Goal: Use online tool/utility: Utilize a website feature to perform a specific function

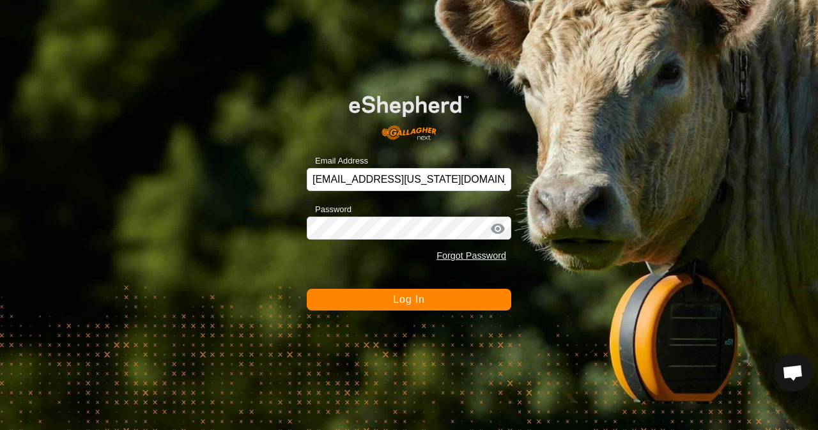
click at [413, 297] on span "Log In" at bounding box center [408, 299] width 31 height 11
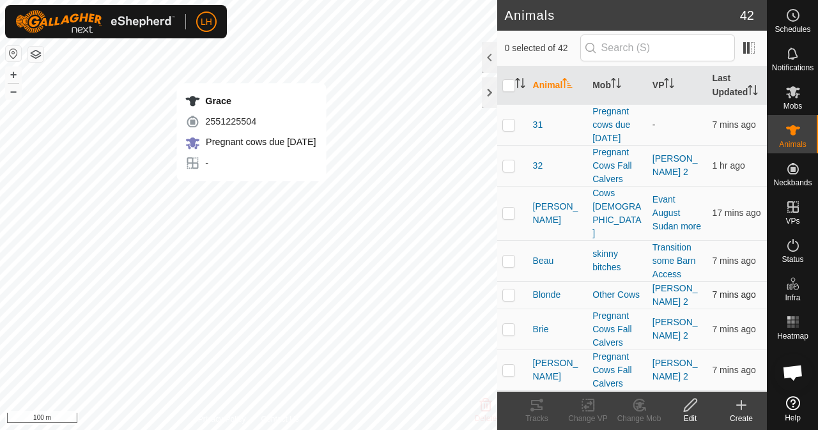
checkbox input "true"
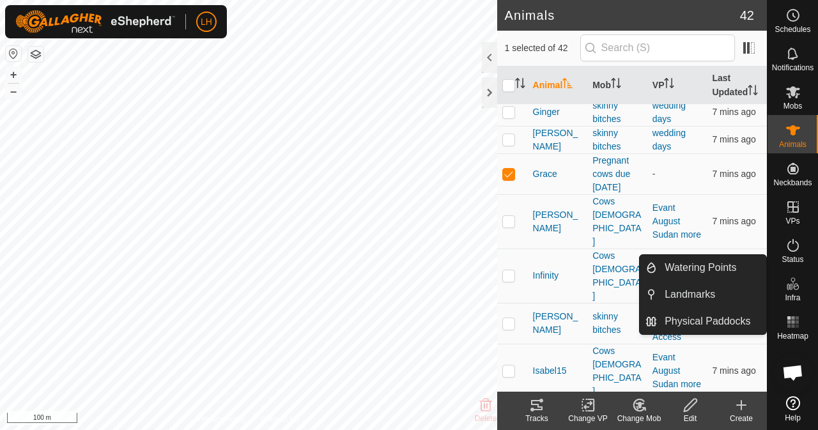
scroll to position [703, 0]
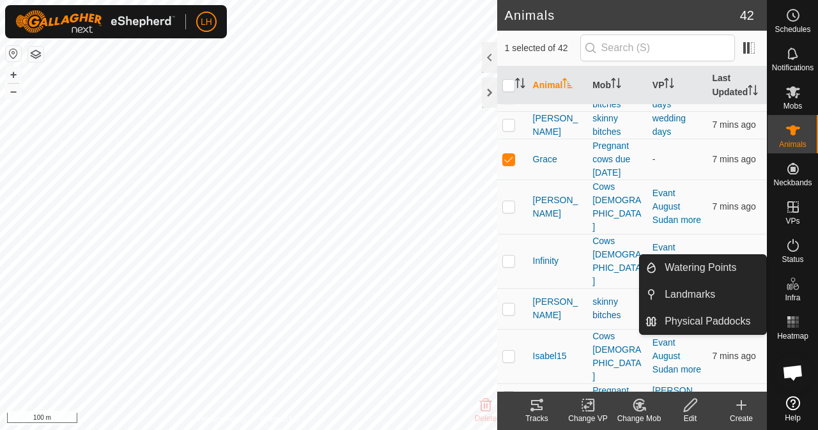
click at [541, 402] on icon at bounding box center [541, 401] width 4 height 4
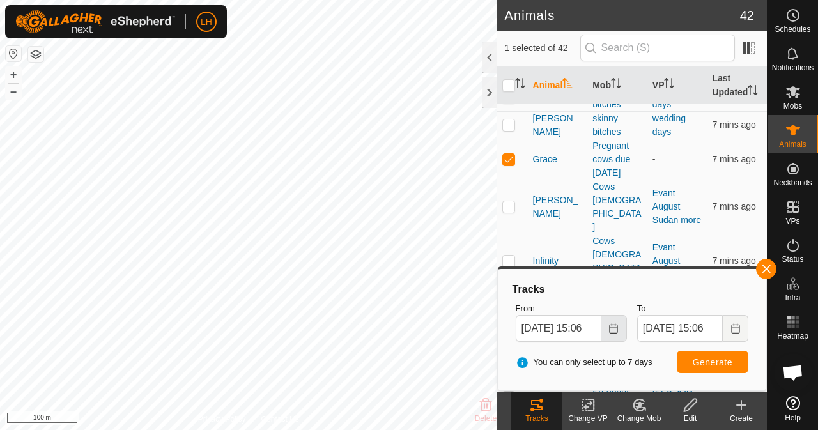
click at [615, 330] on icon "Choose Date" at bounding box center [613, 328] width 10 height 10
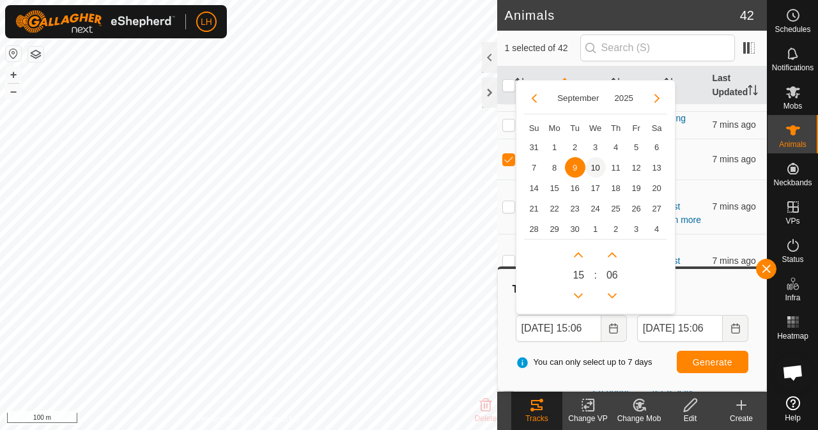
click at [593, 171] on span "10" at bounding box center [595, 167] width 20 height 20
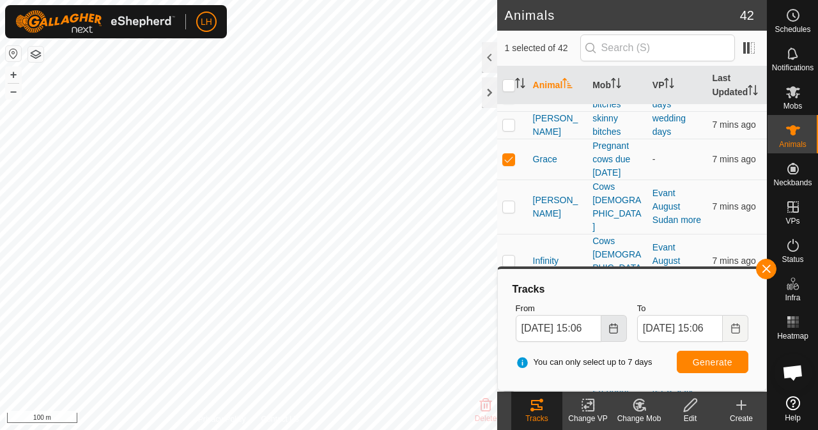
scroll to position [0, 0]
click at [617, 324] on icon "Choose Date" at bounding box center [613, 328] width 10 height 10
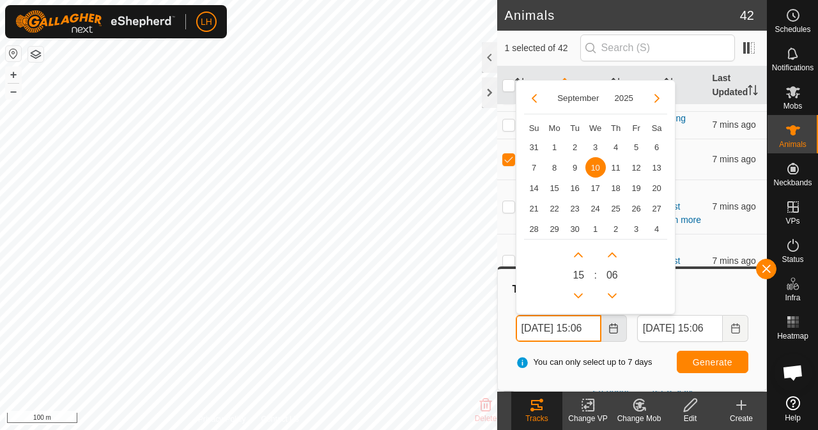
scroll to position [0, 14]
click at [580, 294] on button "Previous Hour" at bounding box center [578, 296] width 20 height 20
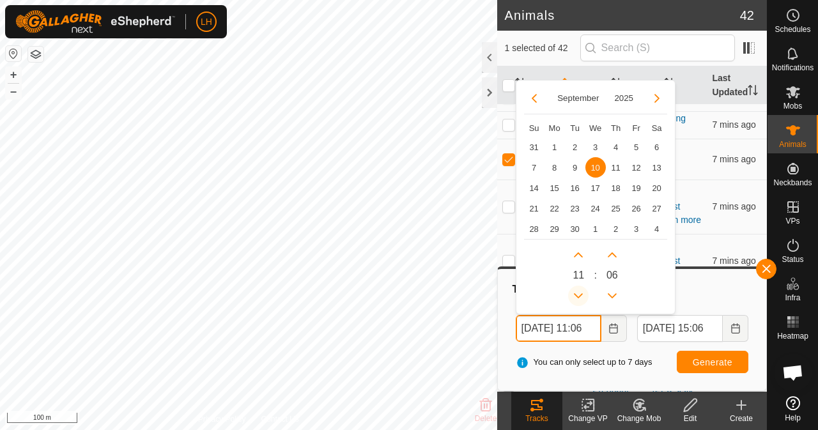
scroll to position [0, 13]
click at [580, 294] on button "Previous Hour" at bounding box center [578, 296] width 20 height 20
click at [580, 294] on icon "Previous Hour" at bounding box center [579, 295] width 9 height 5
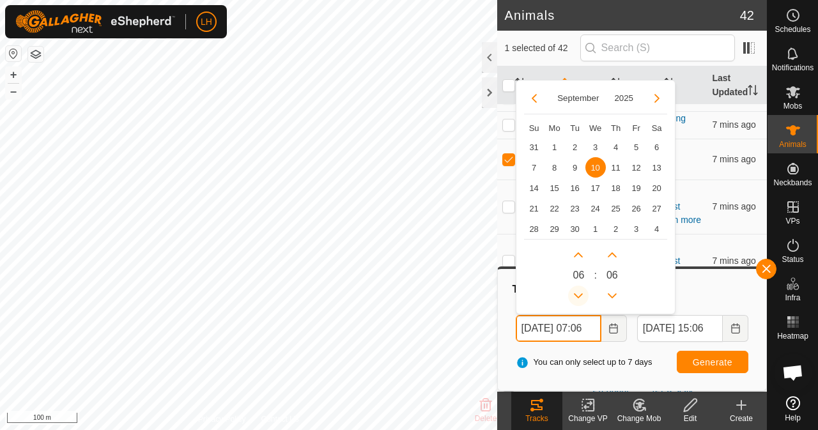
click at [580, 294] on button "Previous Hour" at bounding box center [578, 296] width 20 height 20
click at [580, 294] on icon "Previous Hour" at bounding box center [579, 295] width 9 height 5
click at [580, 294] on button "Previous Hour" at bounding box center [578, 296] width 20 height 20
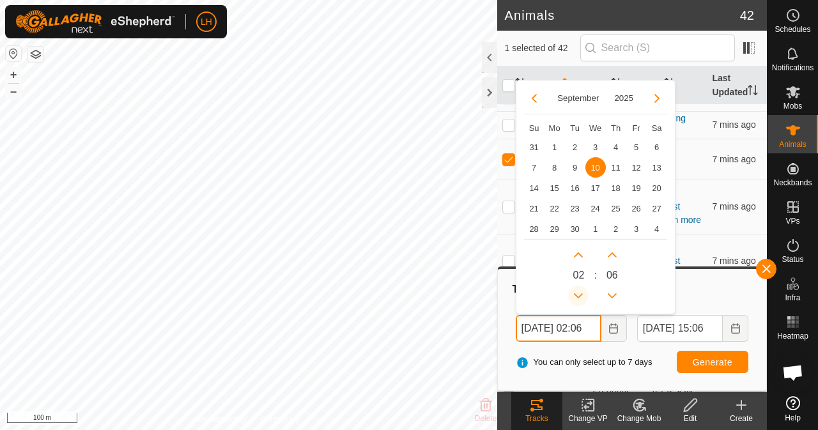
click at [580, 294] on button "Previous Hour" at bounding box center [578, 296] width 20 height 20
click at [579, 258] on button "Next Hour" at bounding box center [578, 255] width 20 height 20
click at [580, 259] on span "Next Hour" at bounding box center [580, 259] width 0 height 0
click at [579, 258] on icon "Next Hour" at bounding box center [578, 255] width 10 height 10
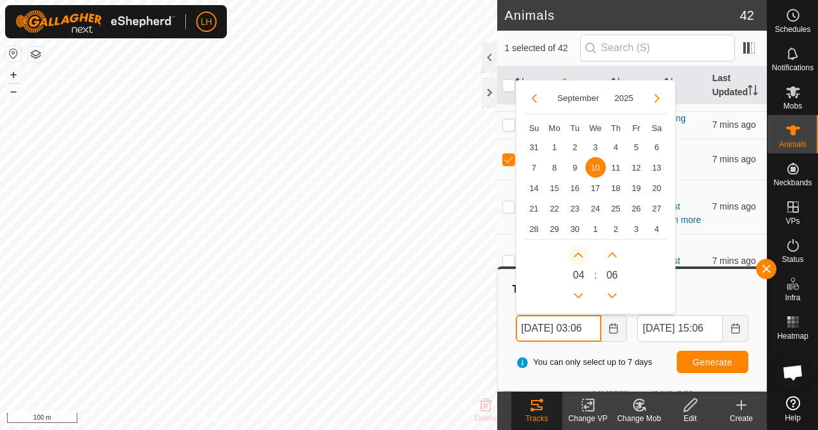
click at [579, 258] on button "Next Hour" at bounding box center [578, 255] width 20 height 20
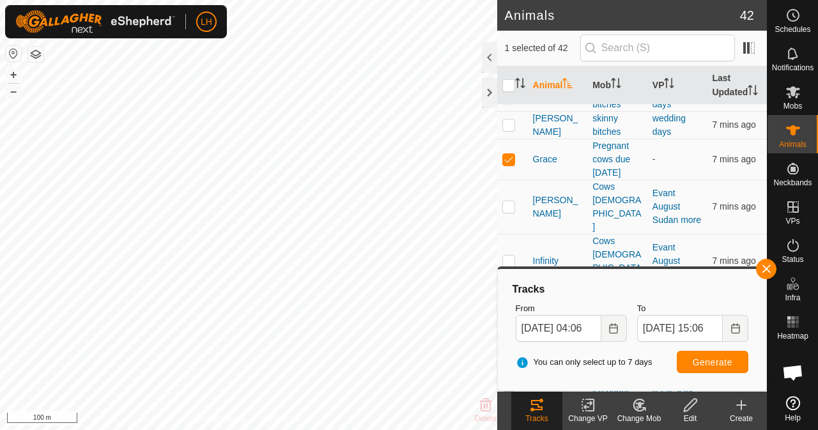
scroll to position [0, 0]
click at [654, 373] on div "You can only select up to 7 days Generate" at bounding box center [632, 362] width 243 height 31
click at [713, 367] on button "Generate" at bounding box center [713, 362] width 72 height 22
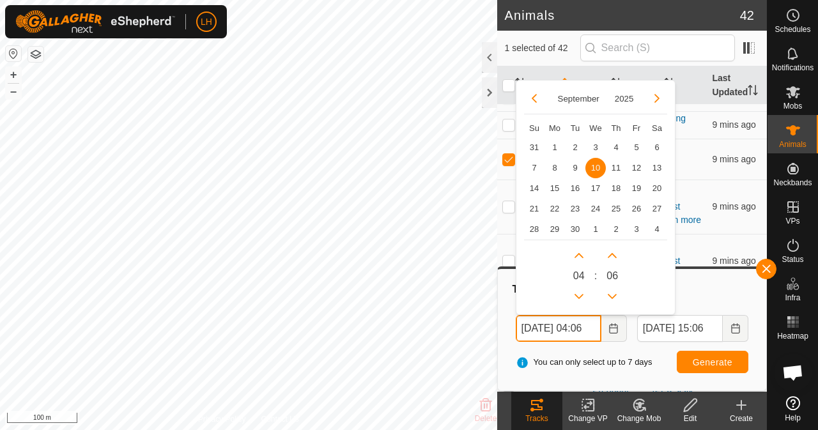
click at [585, 325] on input "[DATE] 04:06" at bounding box center [559, 328] width 86 height 27
click at [577, 252] on button "Next Hour" at bounding box center [578, 255] width 20 height 20
click at [578, 253] on span "Next Hour" at bounding box center [578, 253] width 0 height 0
click at [577, 252] on button "Next Hour" at bounding box center [578, 255] width 20 height 20
click at [578, 253] on span "Next Hour" at bounding box center [578, 253] width 0 height 0
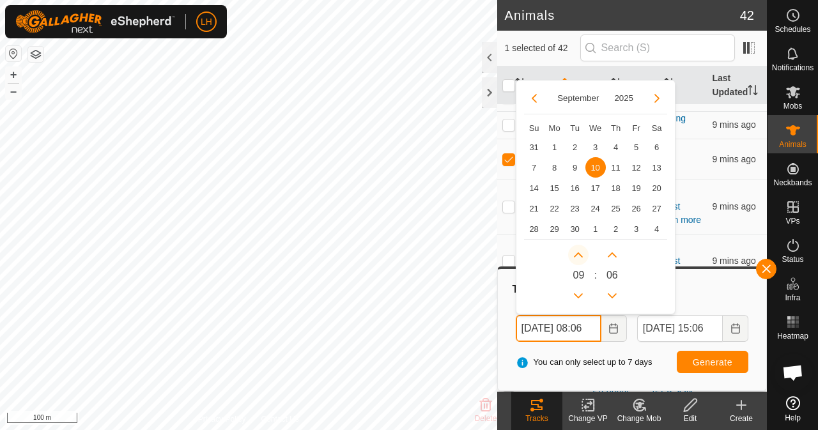
click at [577, 252] on button "Next Hour" at bounding box center [578, 255] width 20 height 20
click at [577, 252] on icon "Next Hour" at bounding box center [578, 255] width 10 height 10
type input "[DATE] 11:06"
click at [720, 359] on span "Generate" at bounding box center [713, 362] width 40 height 10
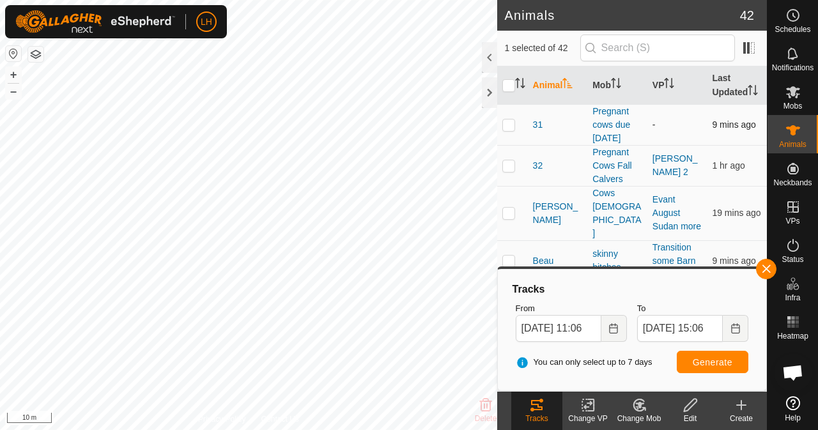
click at [511, 130] on p-checkbox at bounding box center [508, 125] width 13 height 10
click at [717, 362] on span "Generate" at bounding box center [713, 362] width 40 height 10
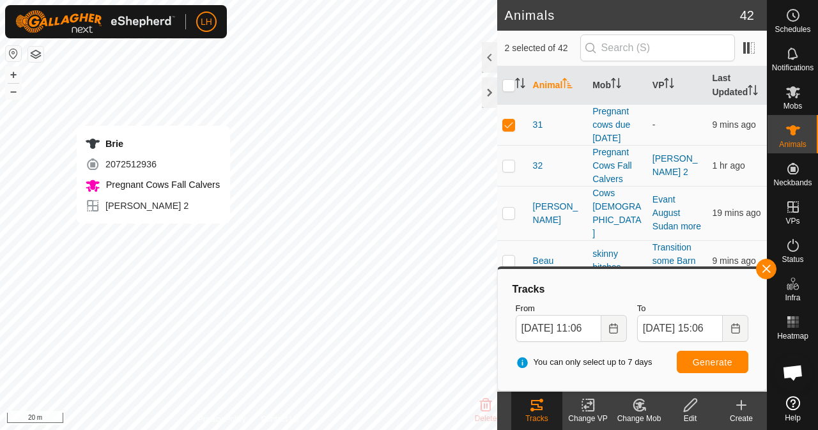
checkbox input "false"
checkbox input "true"
checkbox input "false"
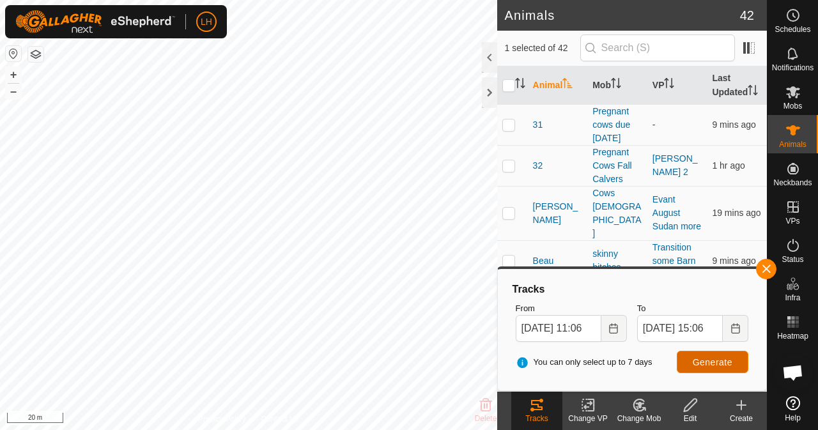
click at [729, 353] on button "Generate" at bounding box center [713, 362] width 72 height 22
click at [616, 334] on button "Choose Date" at bounding box center [614, 328] width 26 height 27
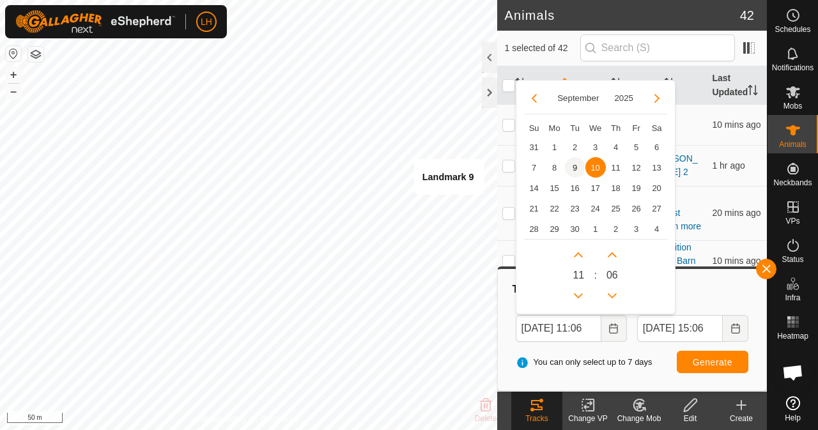
click at [575, 160] on span "9" at bounding box center [575, 167] width 20 height 20
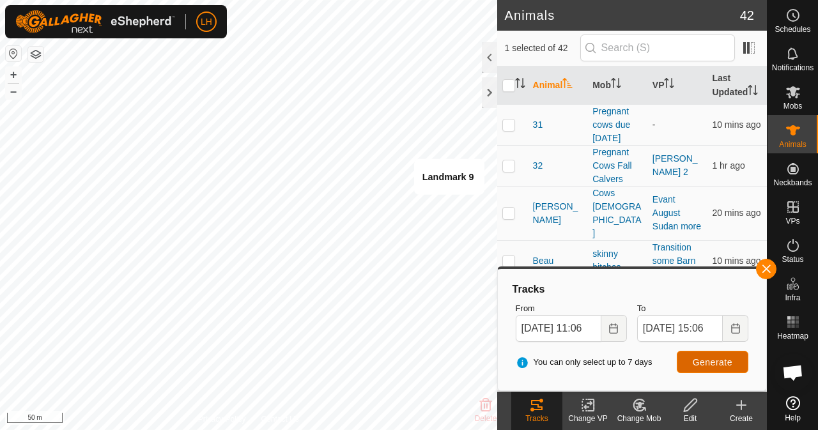
click at [711, 352] on button "Generate" at bounding box center [713, 362] width 72 height 22
click at [614, 328] on icon "Choose Date" at bounding box center [613, 328] width 10 height 10
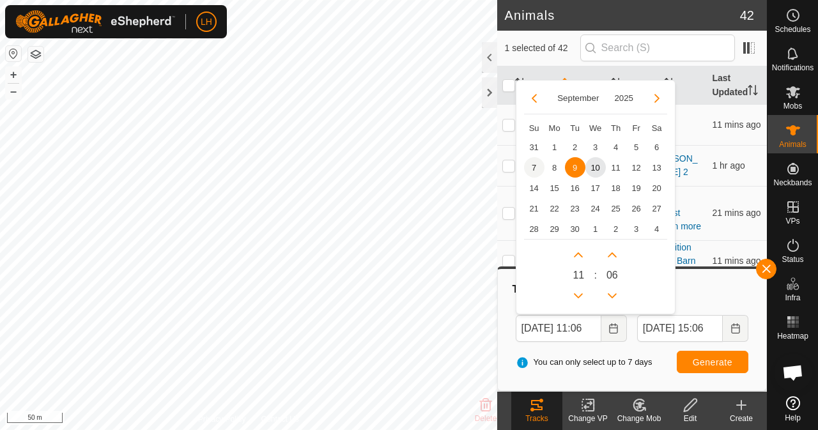
click at [537, 163] on span "7" at bounding box center [534, 167] width 20 height 20
type input "[DATE] 11:06"
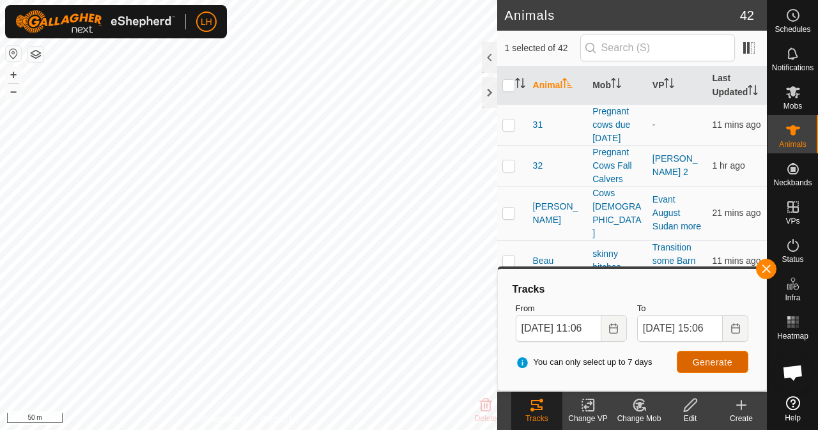
click at [721, 367] on button "Generate" at bounding box center [713, 362] width 72 height 22
